Goal: Transaction & Acquisition: Purchase product/service

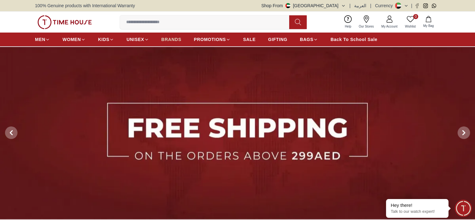
click at [169, 36] on link "BRANDS" at bounding box center [172, 39] width 20 height 11
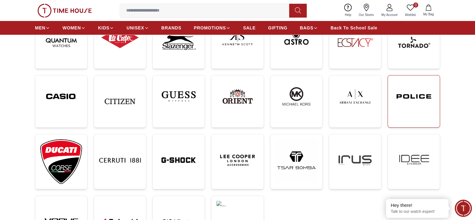
scroll to position [119, 0]
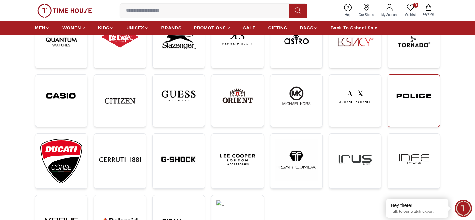
click at [410, 110] on img at bounding box center [414, 96] width 42 height 32
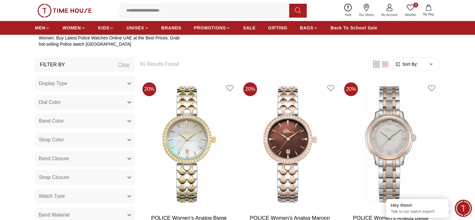
scroll to position [251, 0]
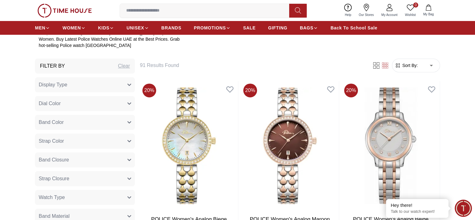
click at [127, 89] on button "Display Type" at bounding box center [85, 84] width 100 height 15
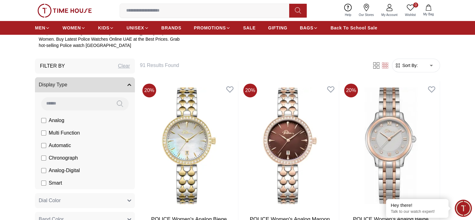
click at [124, 88] on button "Display Type" at bounding box center [85, 84] width 100 height 15
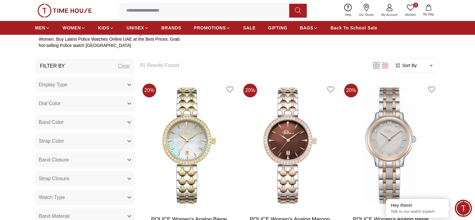
click at [125, 106] on button "Dial Color" at bounding box center [85, 103] width 100 height 15
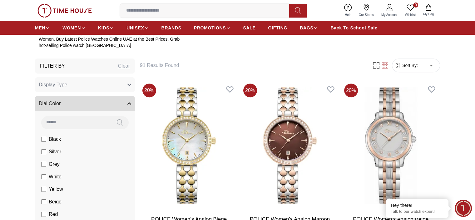
click at [125, 105] on button "Dial Color" at bounding box center [85, 103] width 100 height 15
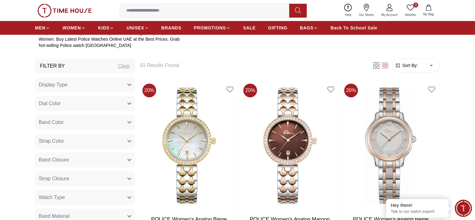
click at [124, 125] on button "Band Color" at bounding box center [85, 122] width 100 height 15
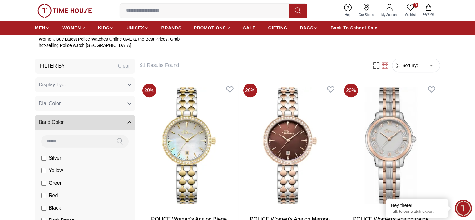
click at [124, 125] on button "Band Color" at bounding box center [85, 122] width 100 height 15
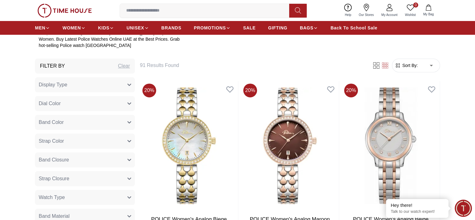
click at [57, 123] on span "Band Color" at bounding box center [51, 122] width 25 height 8
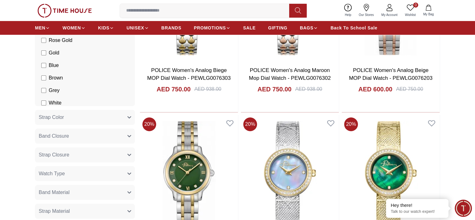
scroll to position [401, 0]
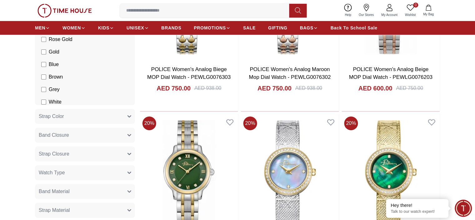
click at [82, 138] on button "Band Closure" at bounding box center [85, 135] width 100 height 15
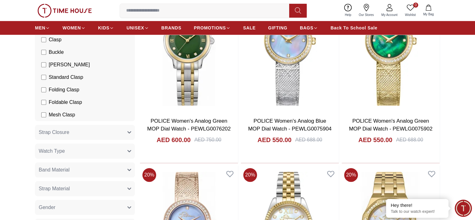
scroll to position [532, 0]
